Goal: Task Accomplishment & Management: Manage account settings

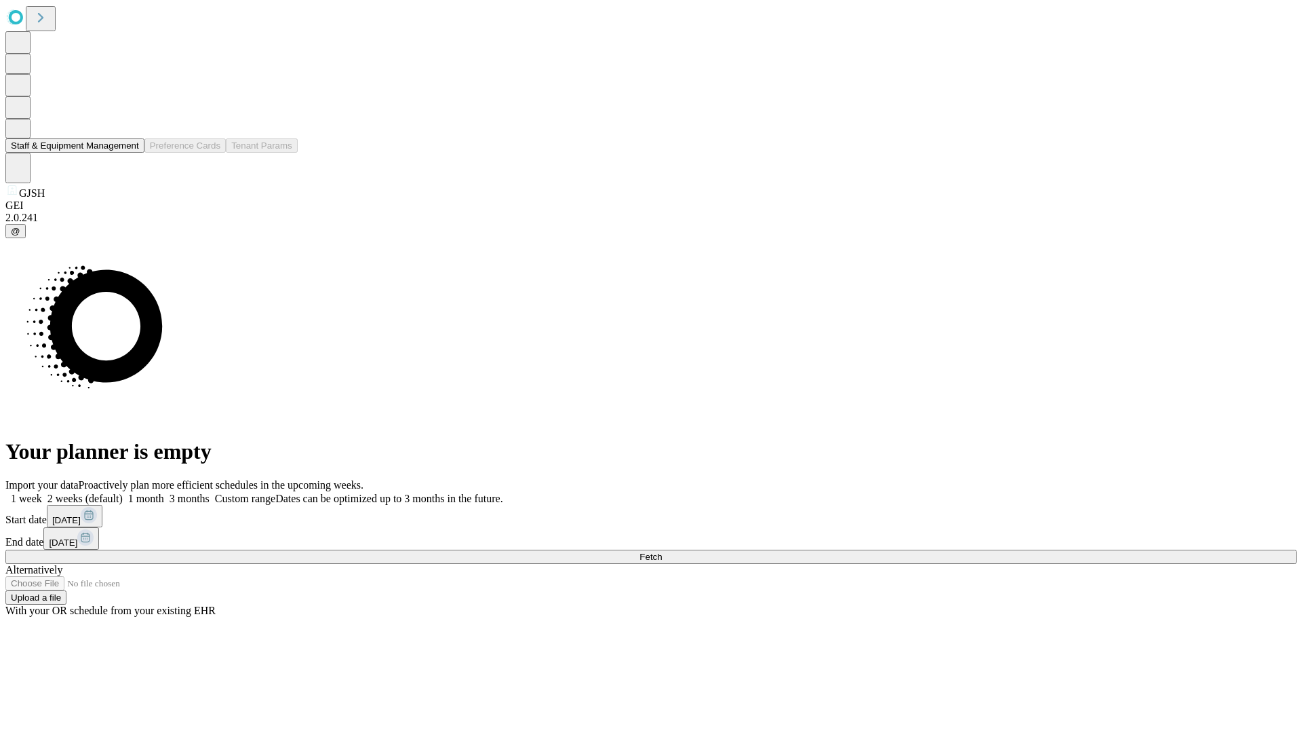
click at [130, 153] on button "Staff & Equipment Management" at bounding box center [74, 145] width 139 height 14
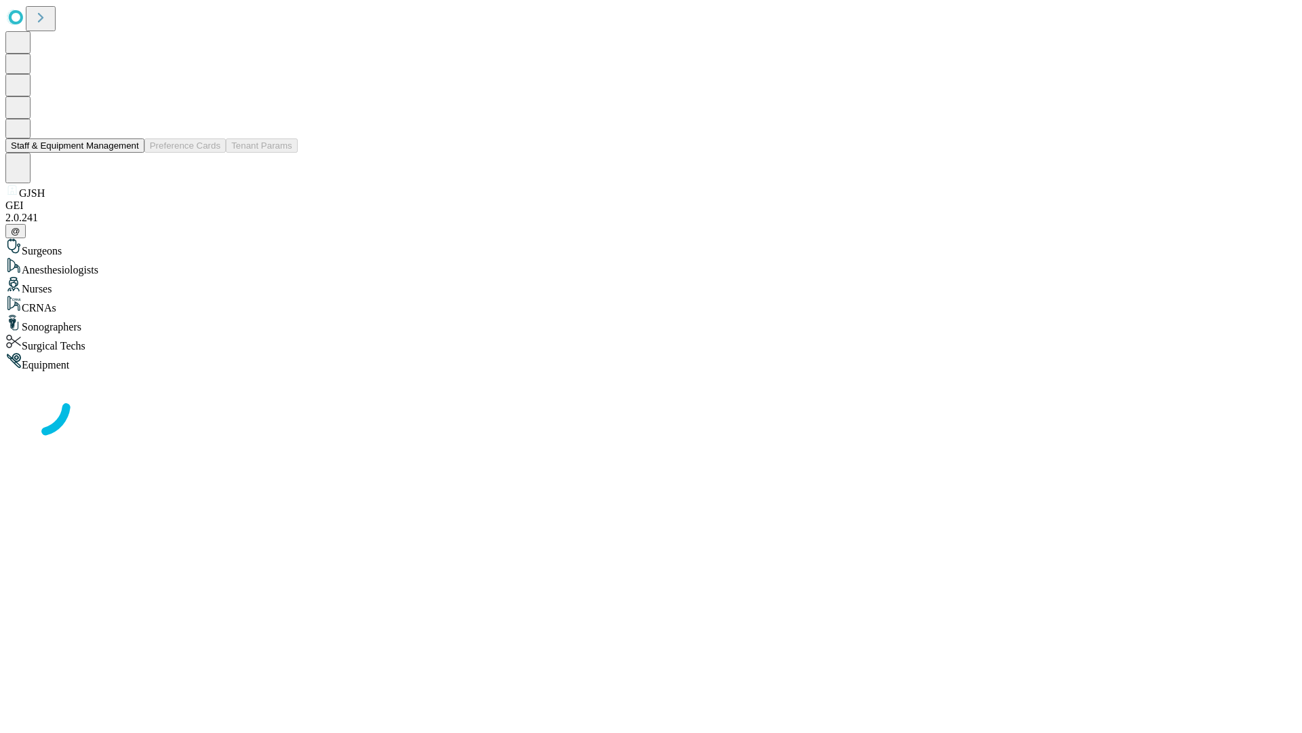
click at [130, 153] on button "Staff & Equipment Management" at bounding box center [74, 145] width 139 height 14
